Goal: Contribute content

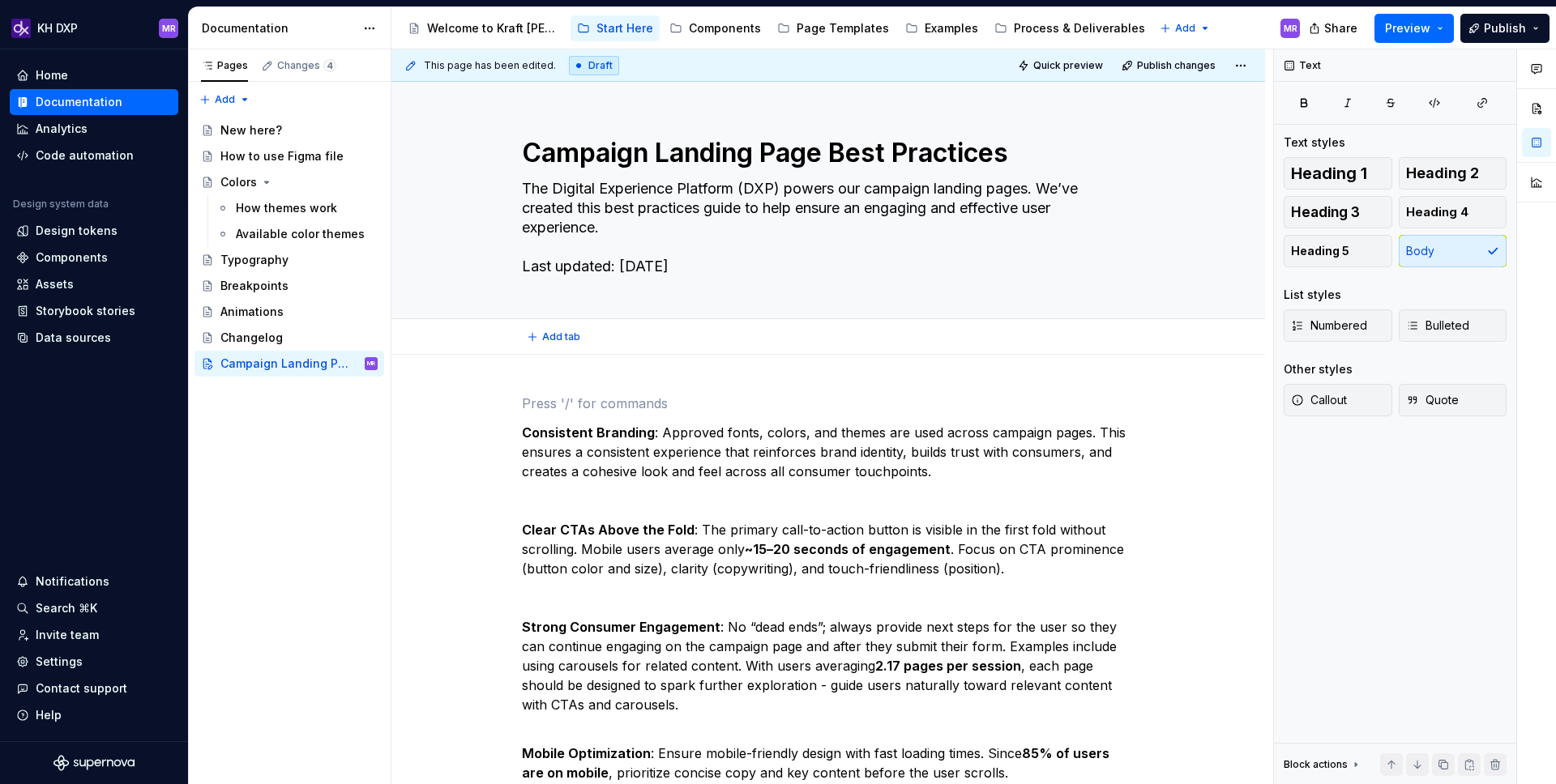
type textarea "*"
click at [676, 395] on p at bounding box center [828, 403] width 613 height 19
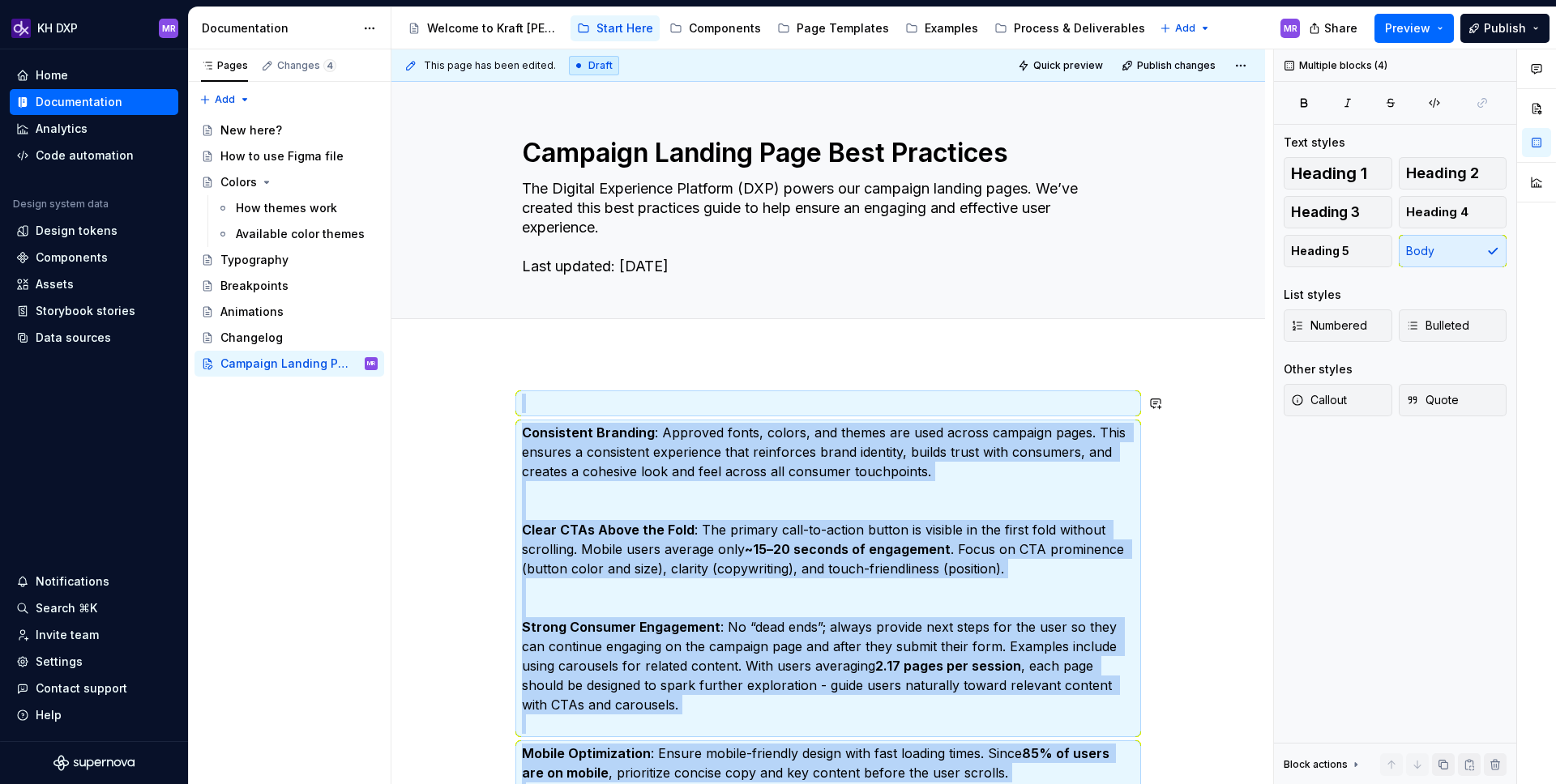
copy div "Loremipsum Dolorsit : Ametcons adipi, elitse, doe tempor inc utla etdolo magnaa…"
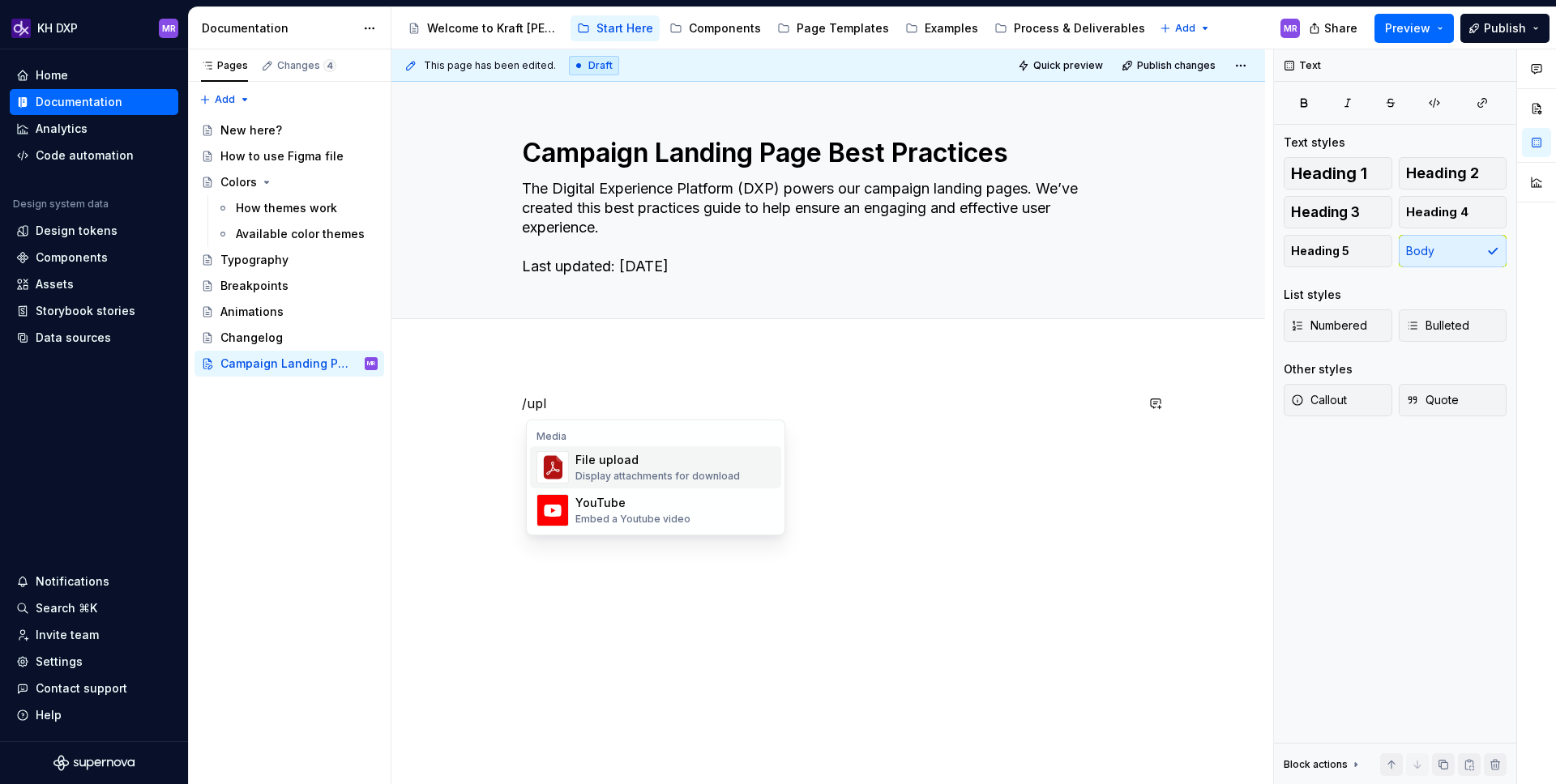
click at [580, 452] on div "File upload" at bounding box center [658, 459] width 165 height 16
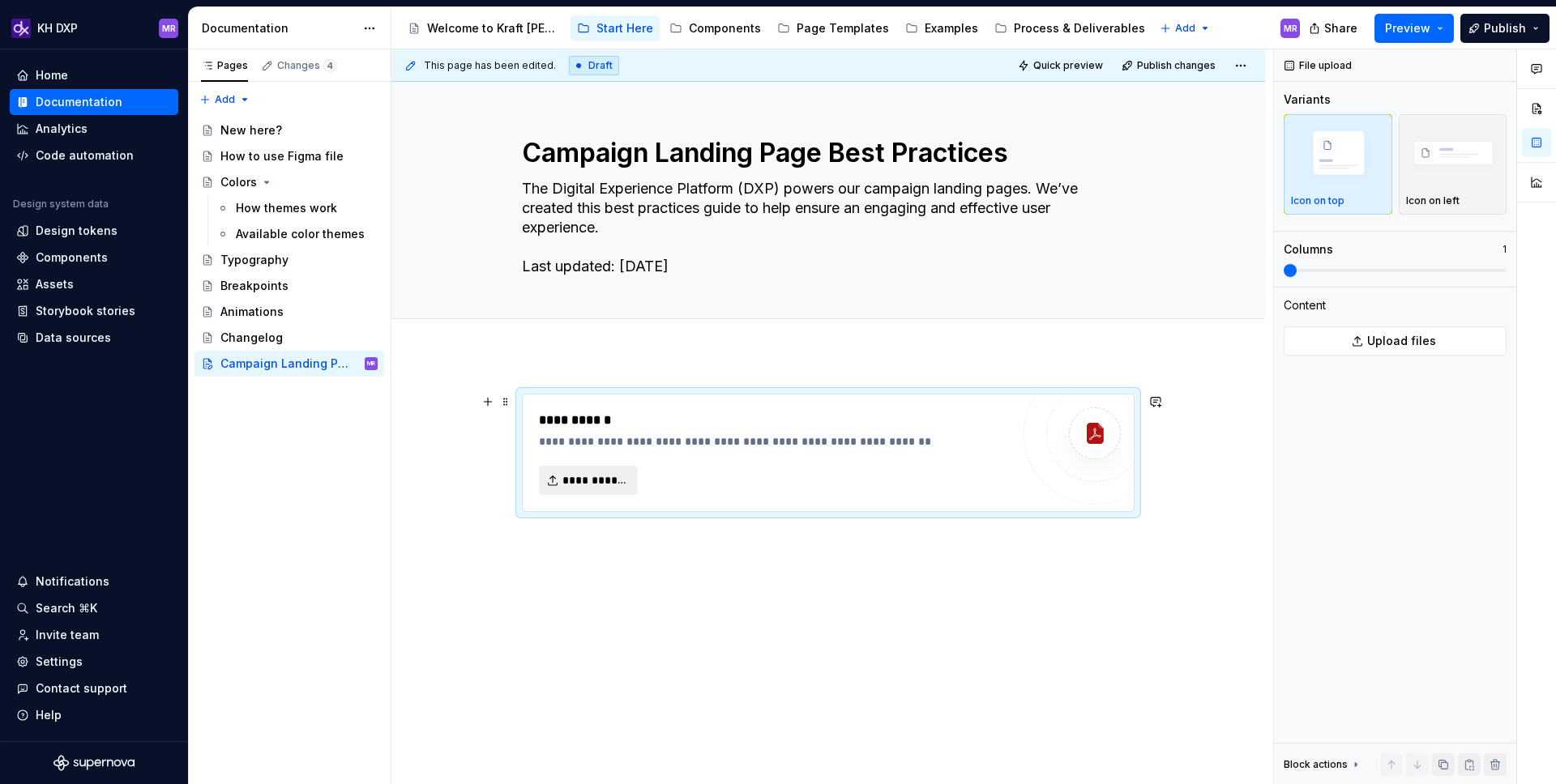
click at [581, 473] on span "**********" at bounding box center [595, 480] width 65 height 16
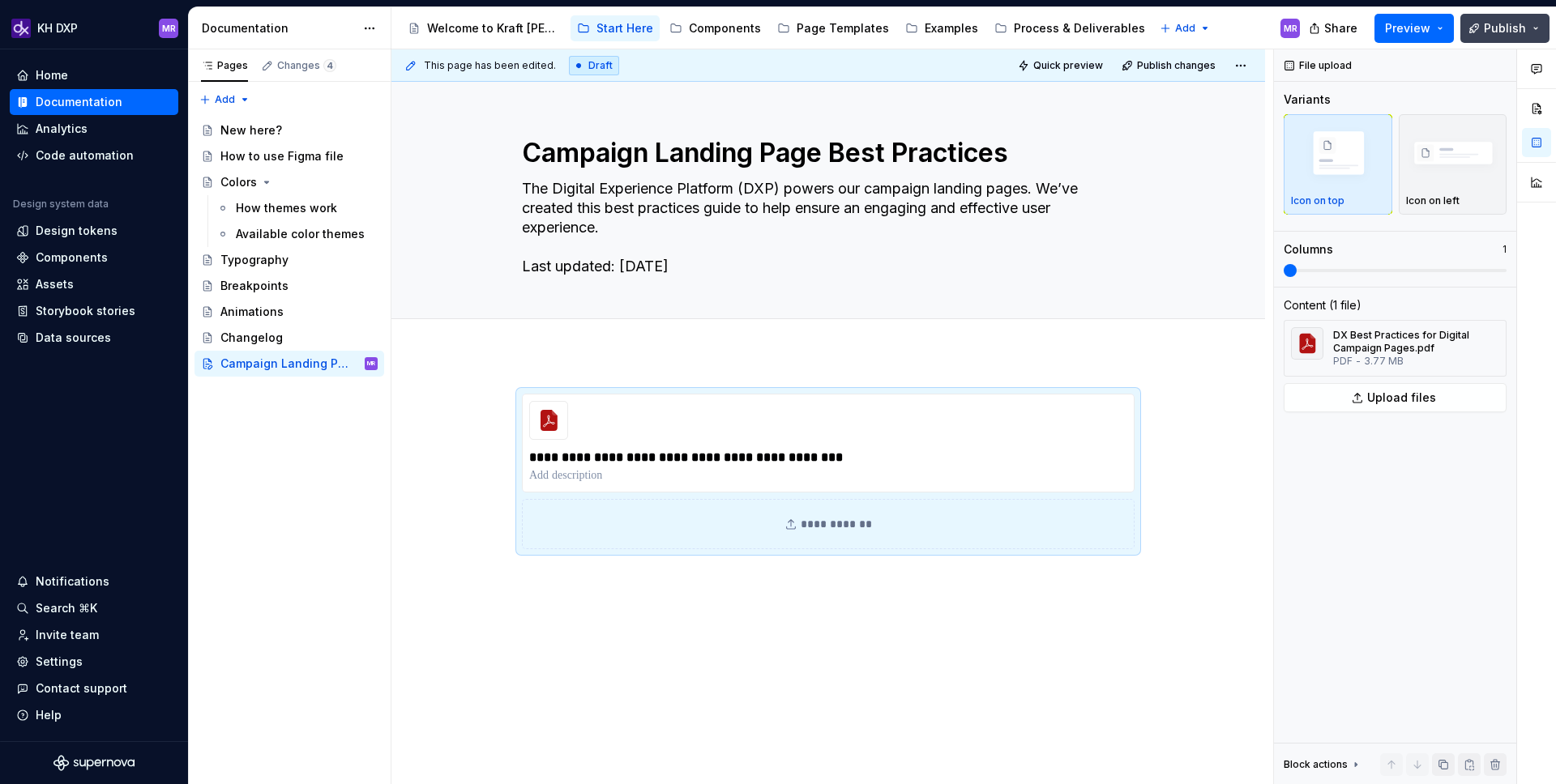
click at [1539, 29] on button "Publish" at bounding box center [1505, 28] width 89 height 29
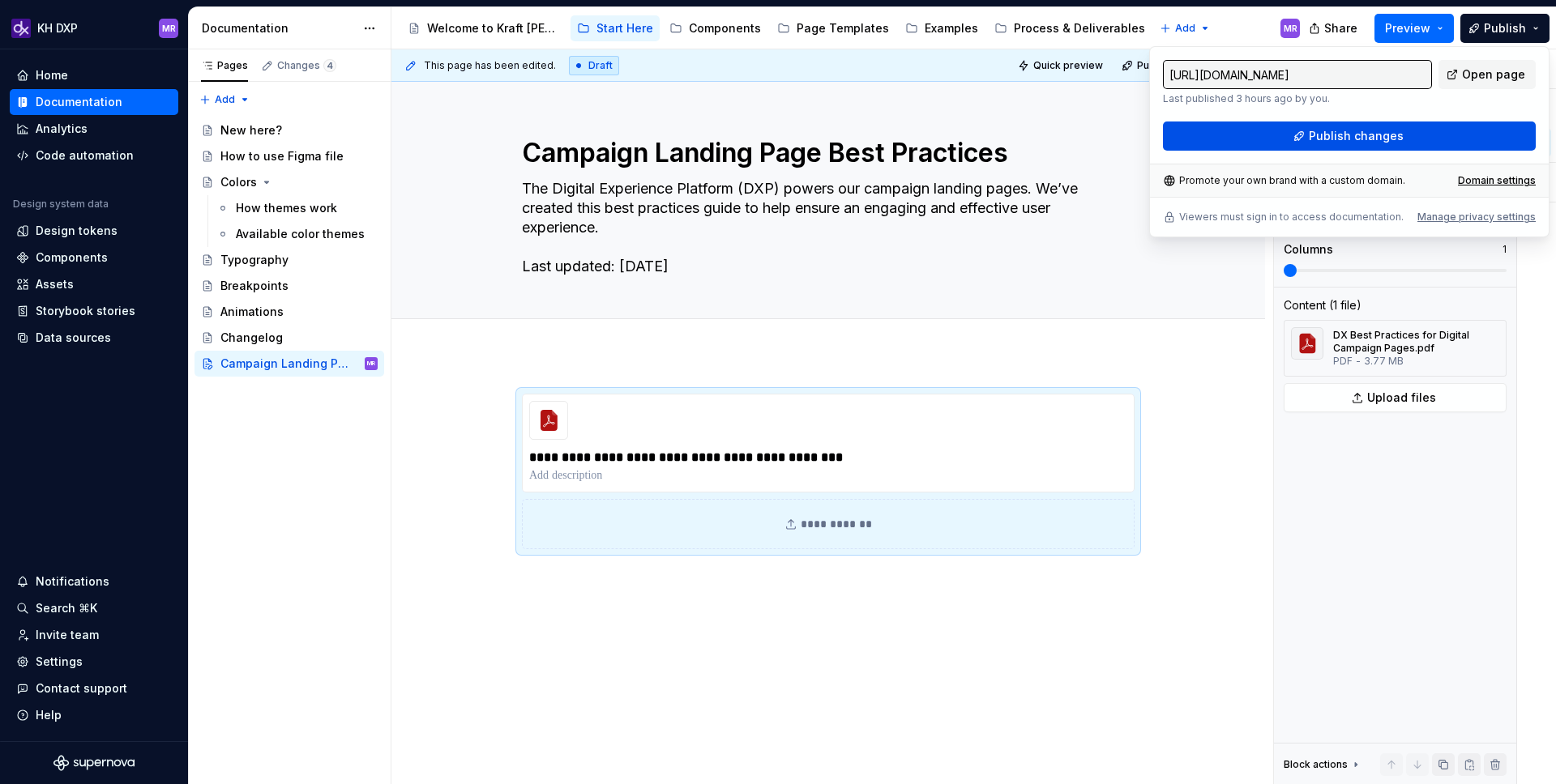
click at [1359, 135] on span "Publish changes" at bounding box center [1355, 135] width 95 height 16
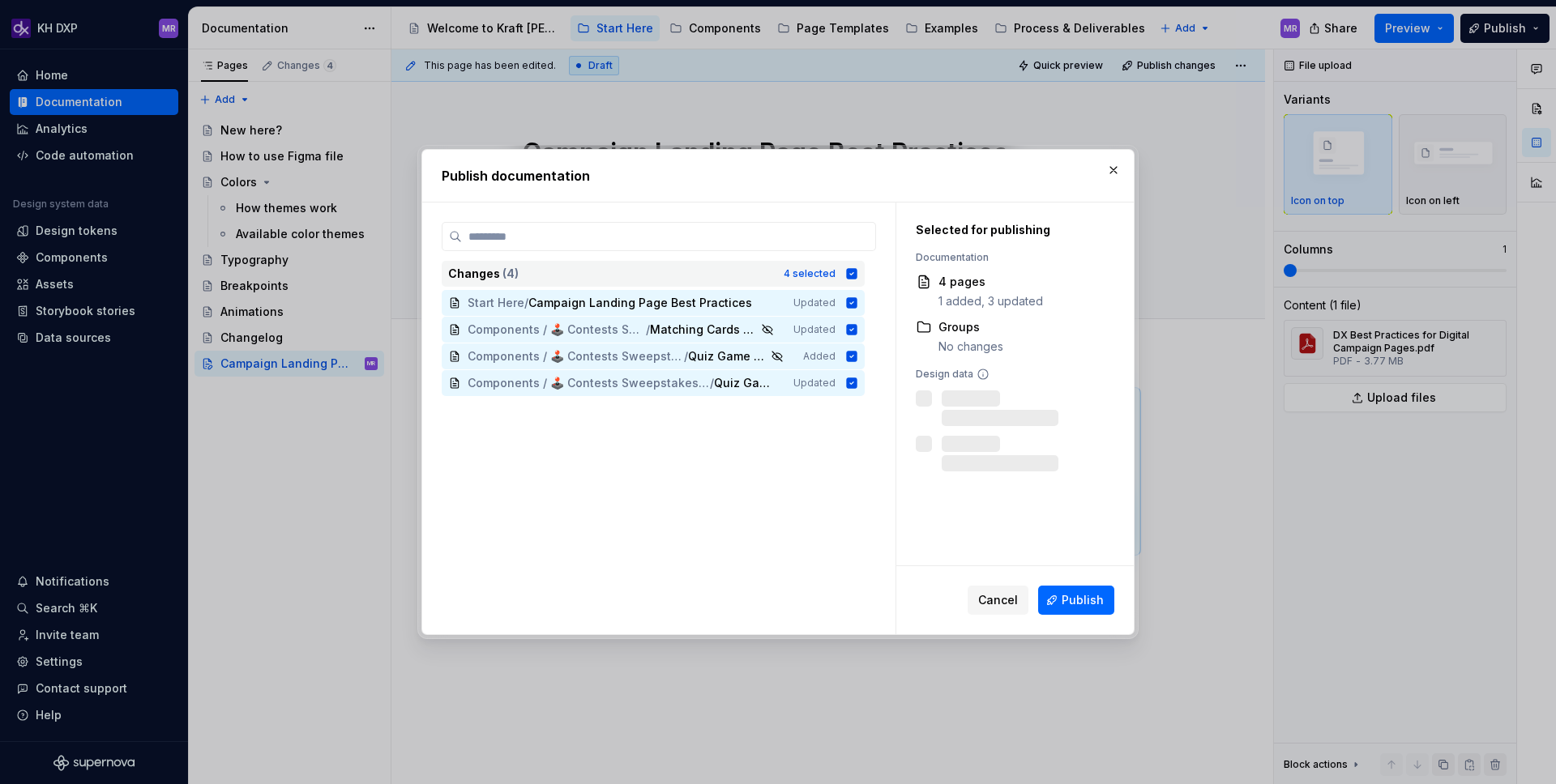
click at [858, 277] on icon at bounding box center [851, 273] width 13 height 13
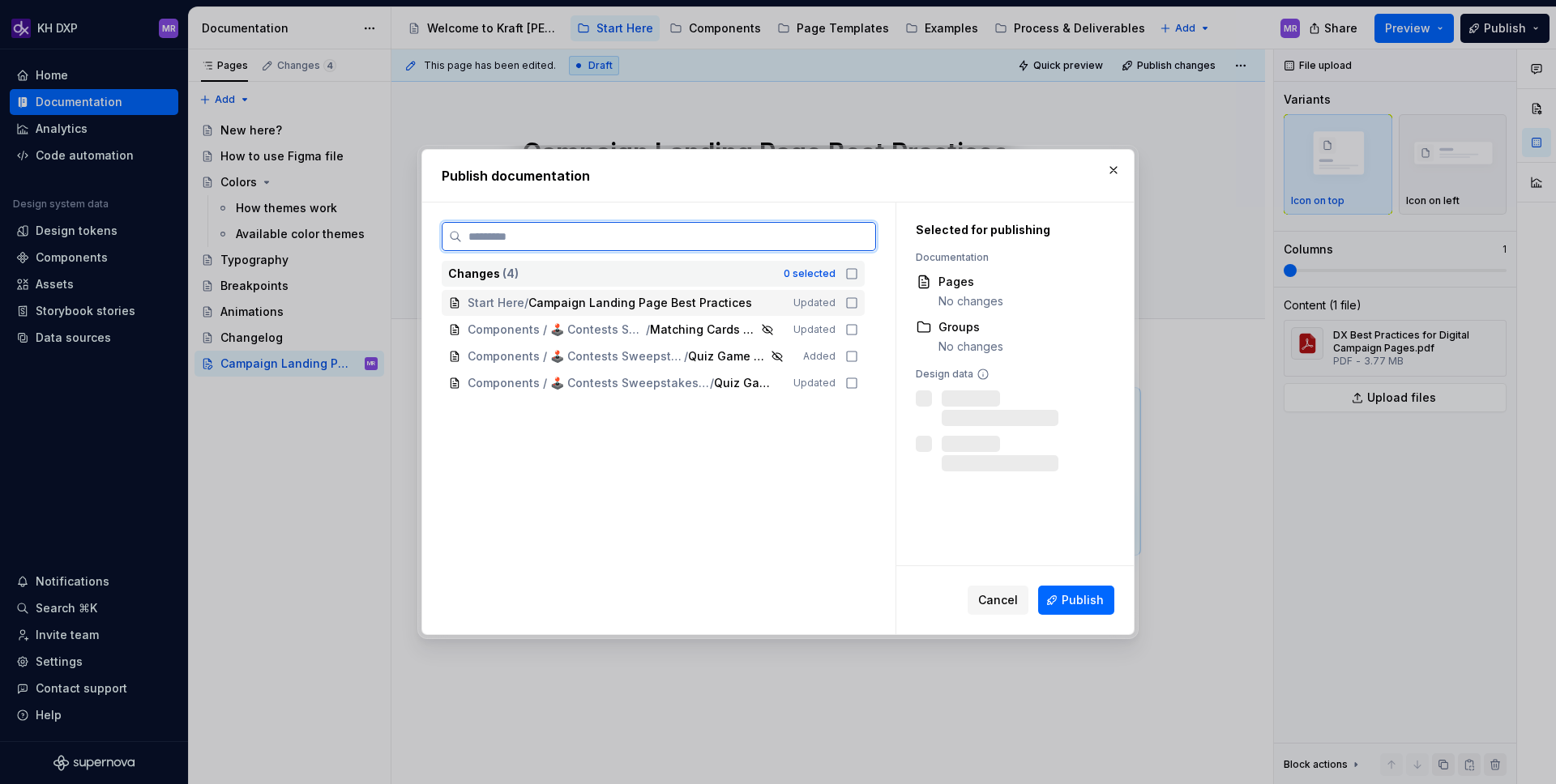
click at [865, 294] on div "Start Here / Campaign Landing Page Best Practices Updated" at bounding box center [653, 302] width 423 height 26
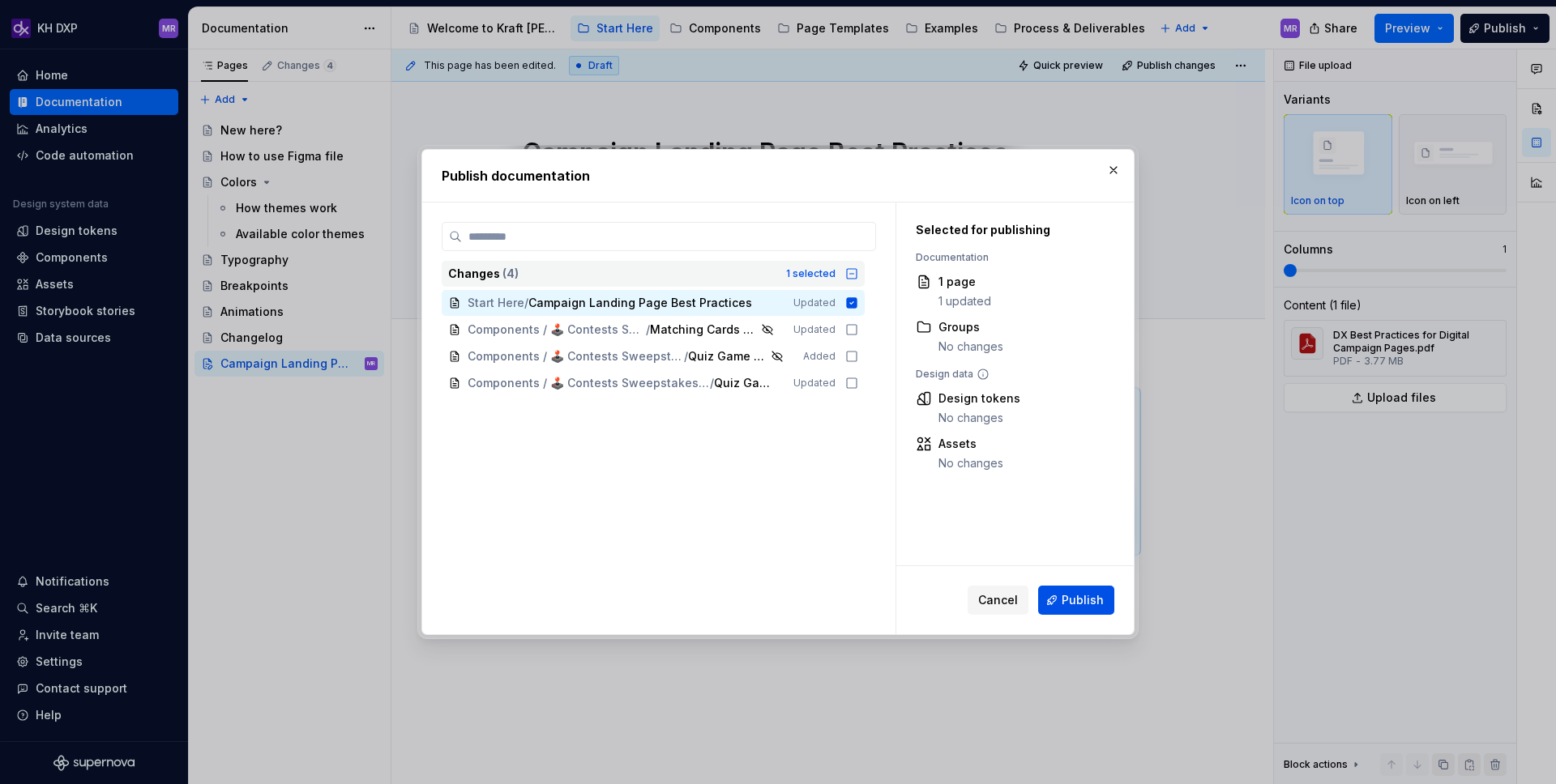
click at [1061, 587] on button "Publish" at bounding box center [1076, 600] width 76 height 29
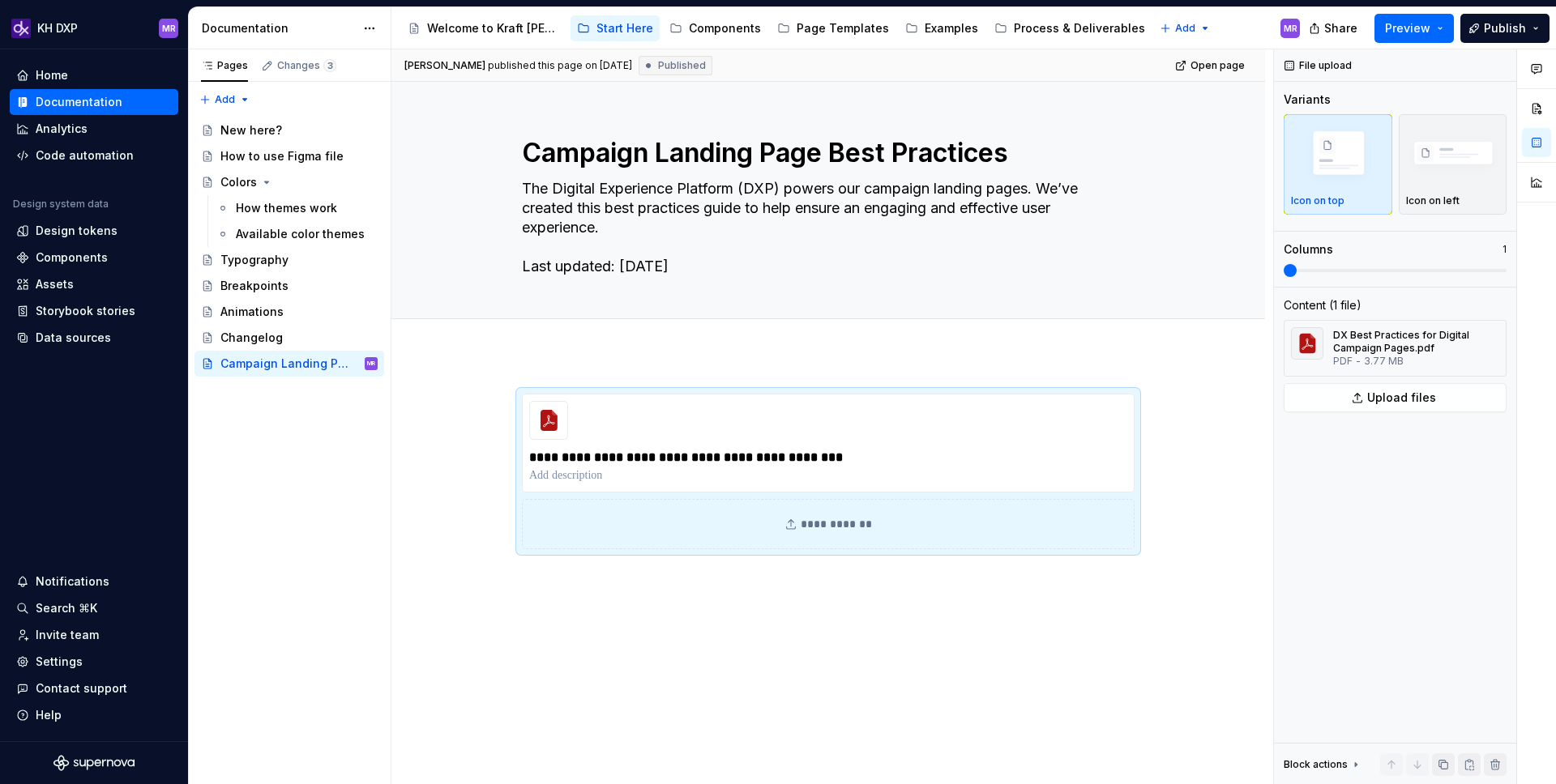
type textarea "*"
